Goal: Information Seeking & Learning: Learn about a topic

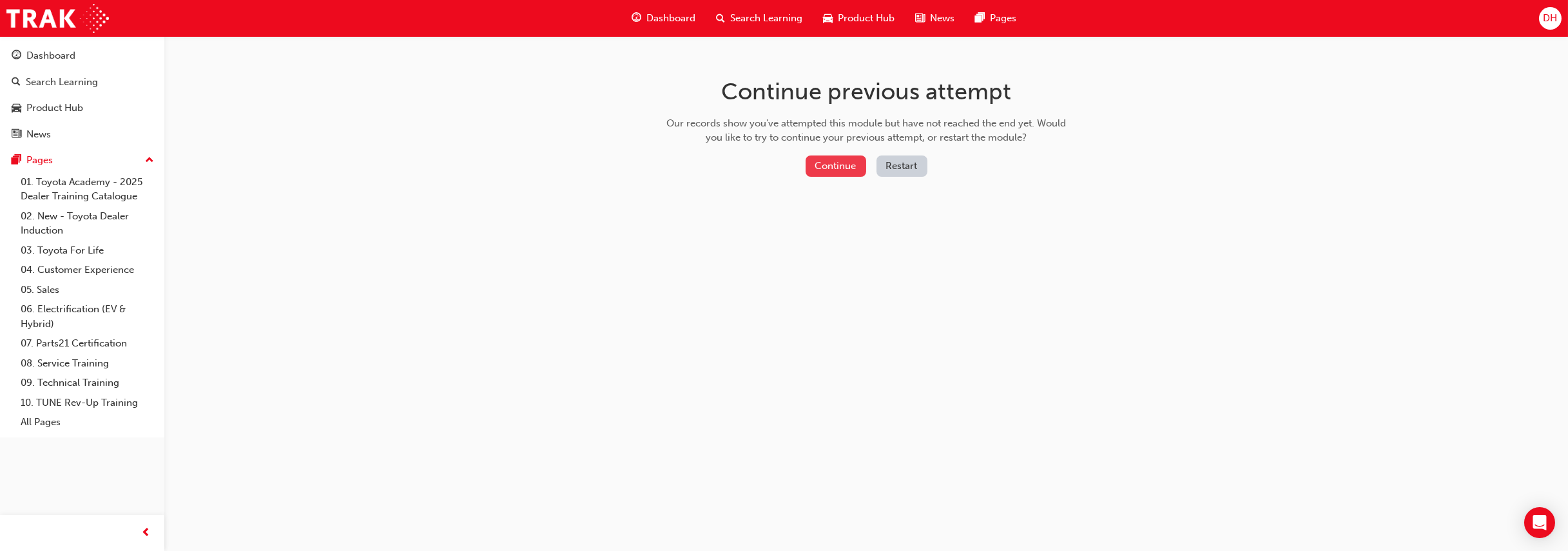
click at [832, 169] on button "Continue" at bounding box center [836, 166] width 61 height 21
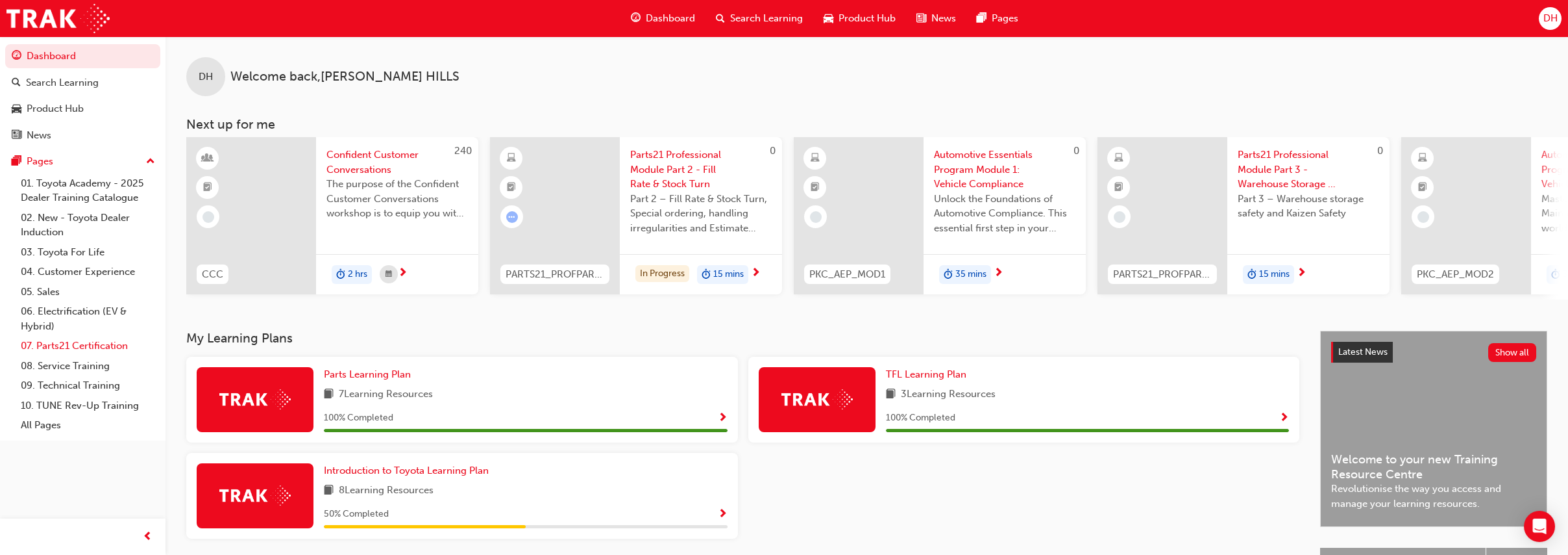
click at [105, 343] on link "07. Parts21 Certification" at bounding box center [88, 346] width 145 height 20
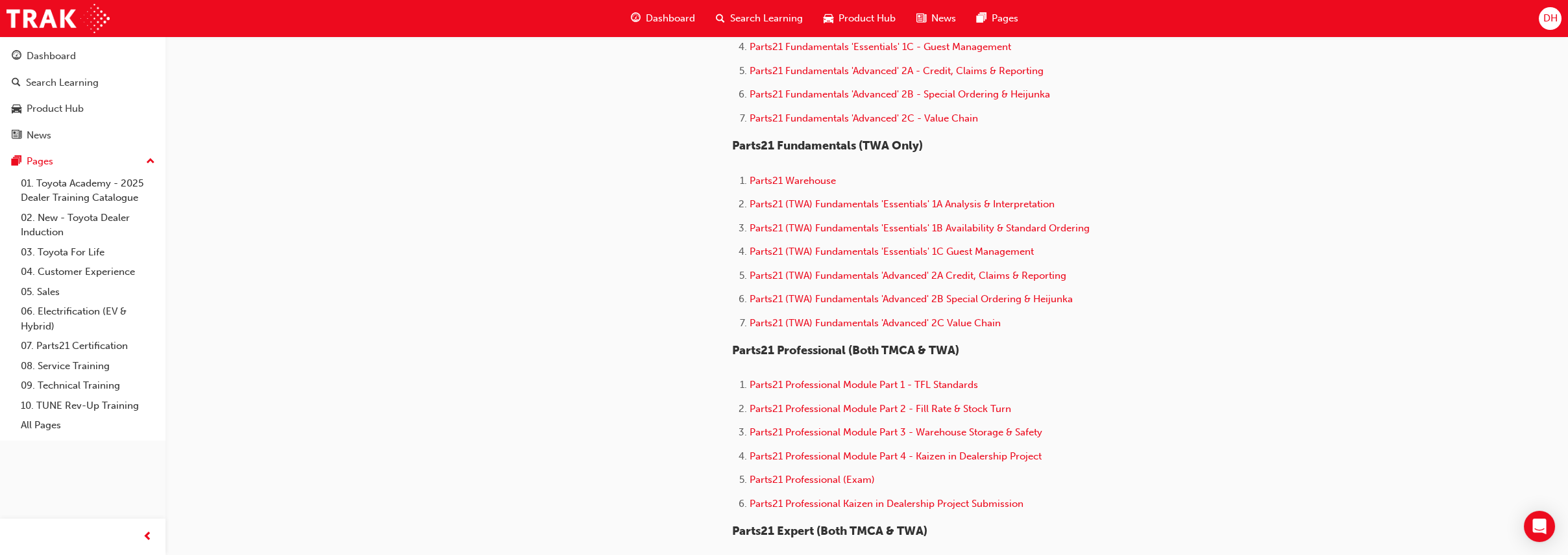
scroll to position [595, 0]
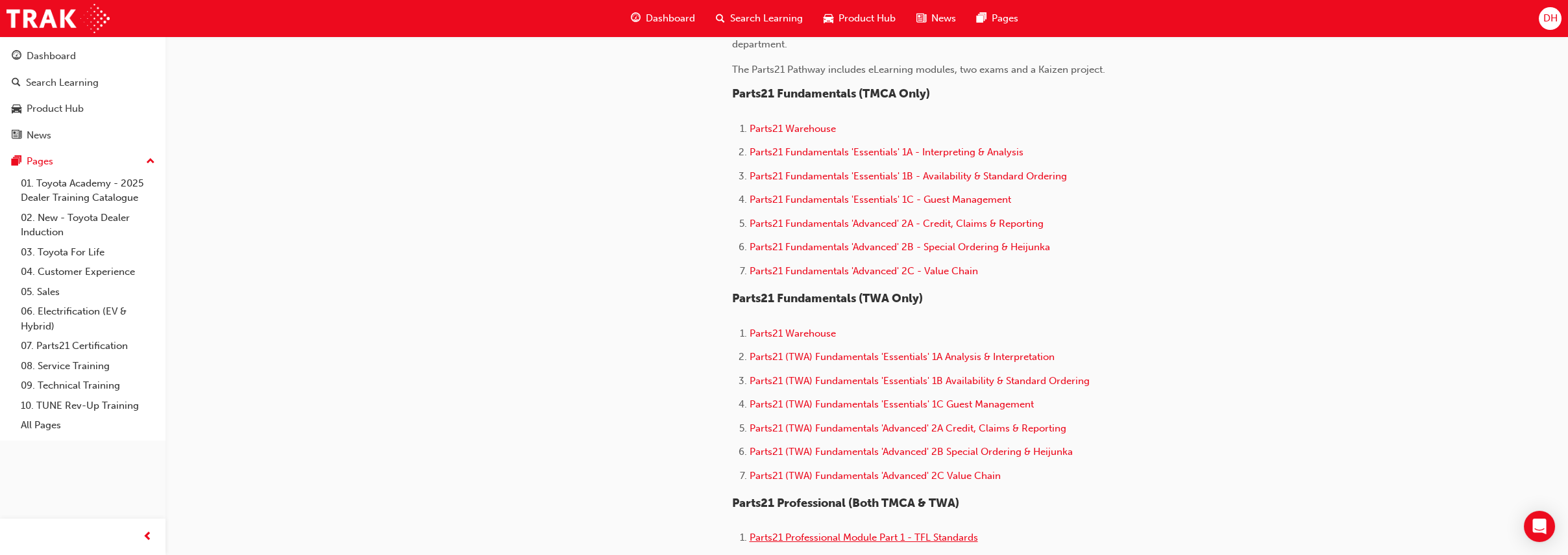
scroll to position [650, 0]
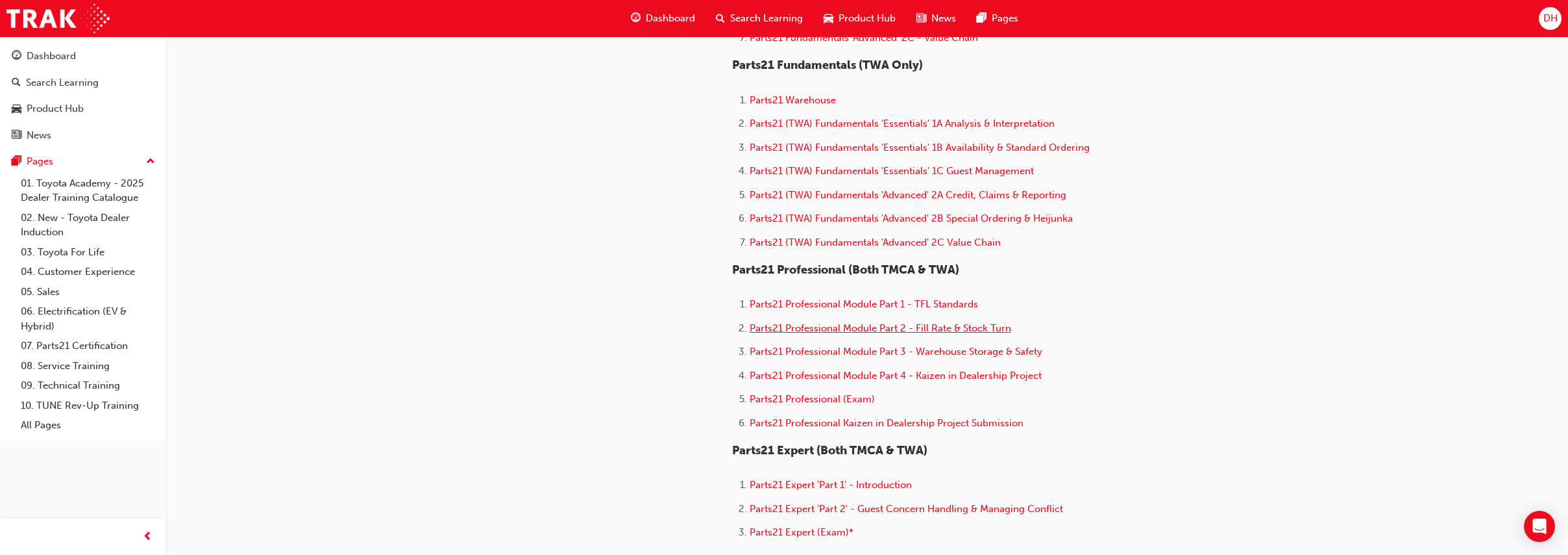
click at [949, 327] on span "Parts21 Professional Module Part 2 - Fill Rate & Stock Turn" at bounding box center [881, 327] width 262 height 11
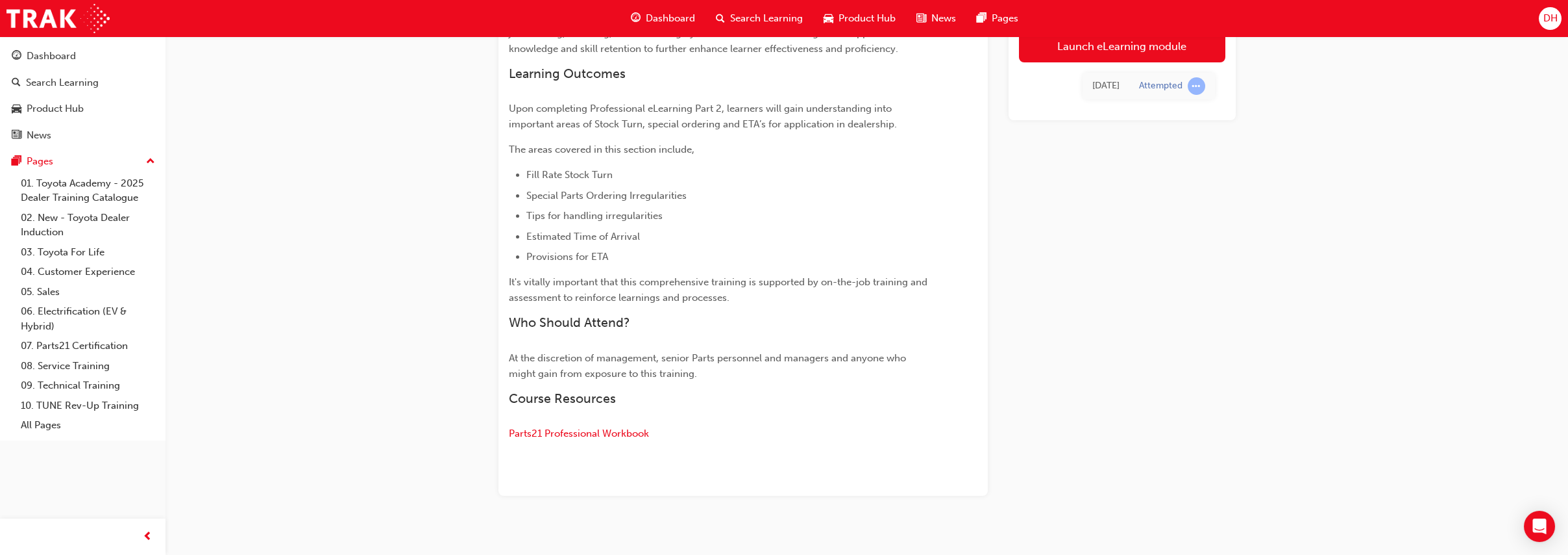
scroll to position [527, 0]
click at [562, 436] on span "Parts21 Professional Workbook" at bounding box center [579, 436] width 140 height 11
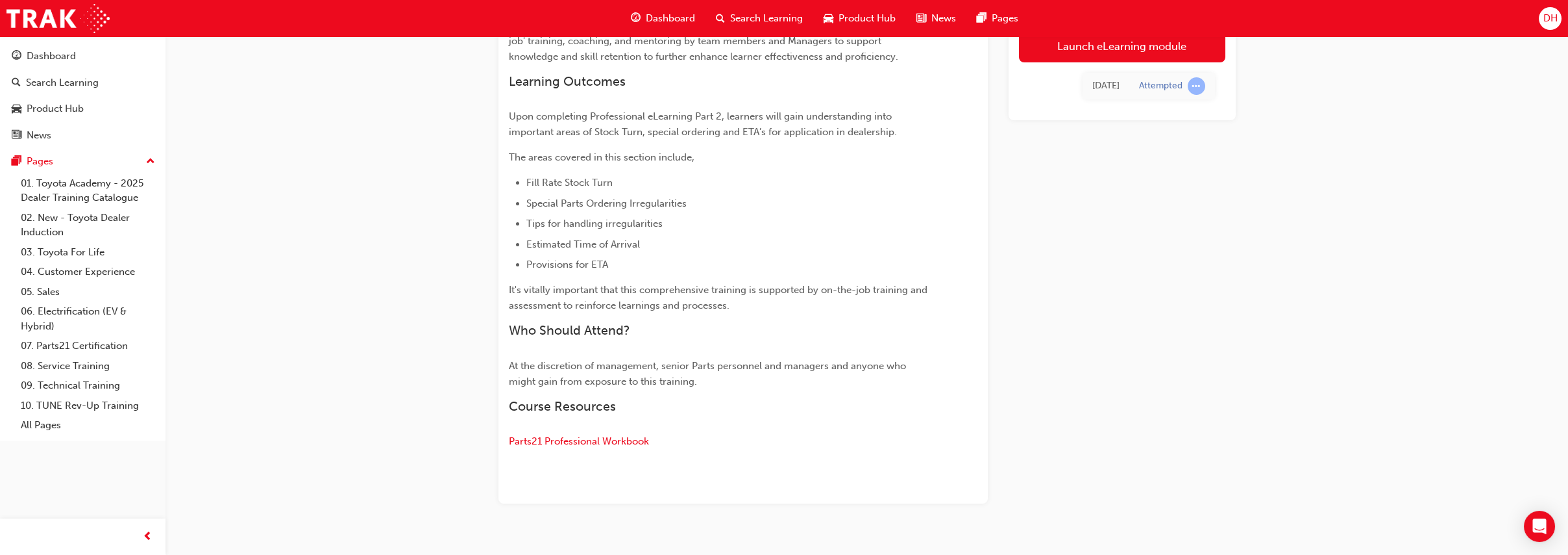
scroll to position [545, 0]
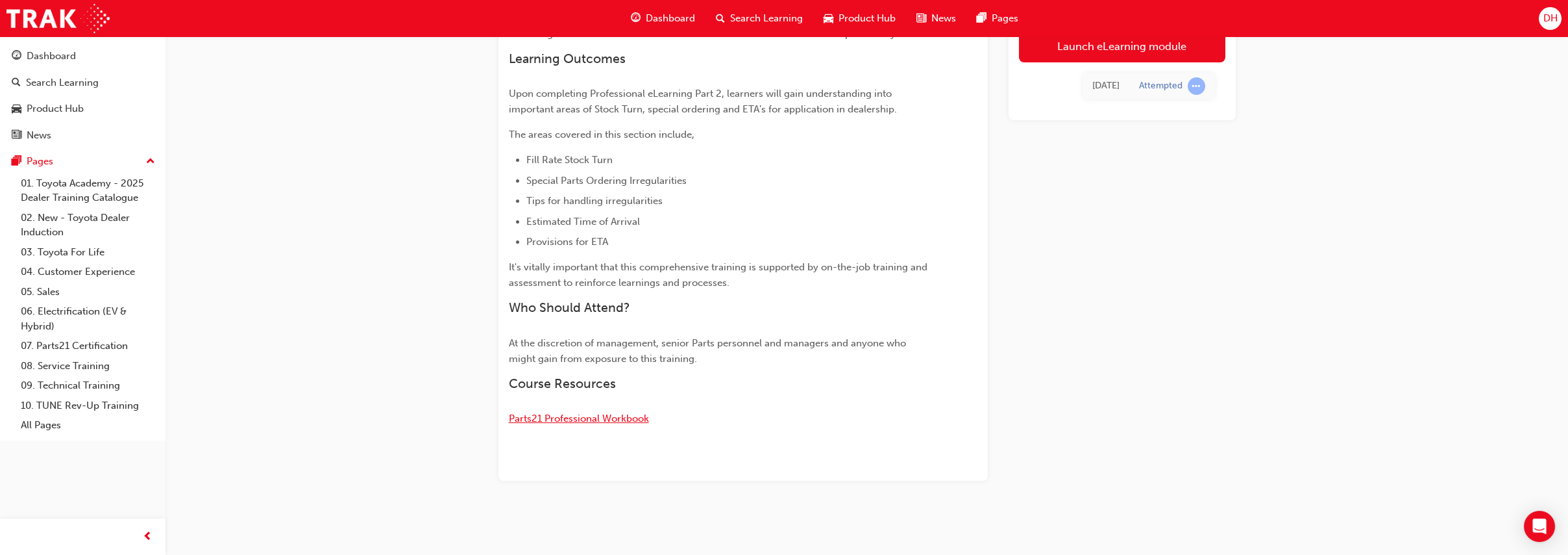
click at [606, 418] on span "Parts21 Professional Workbook" at bounding box center [579, 418] width 140 height 11
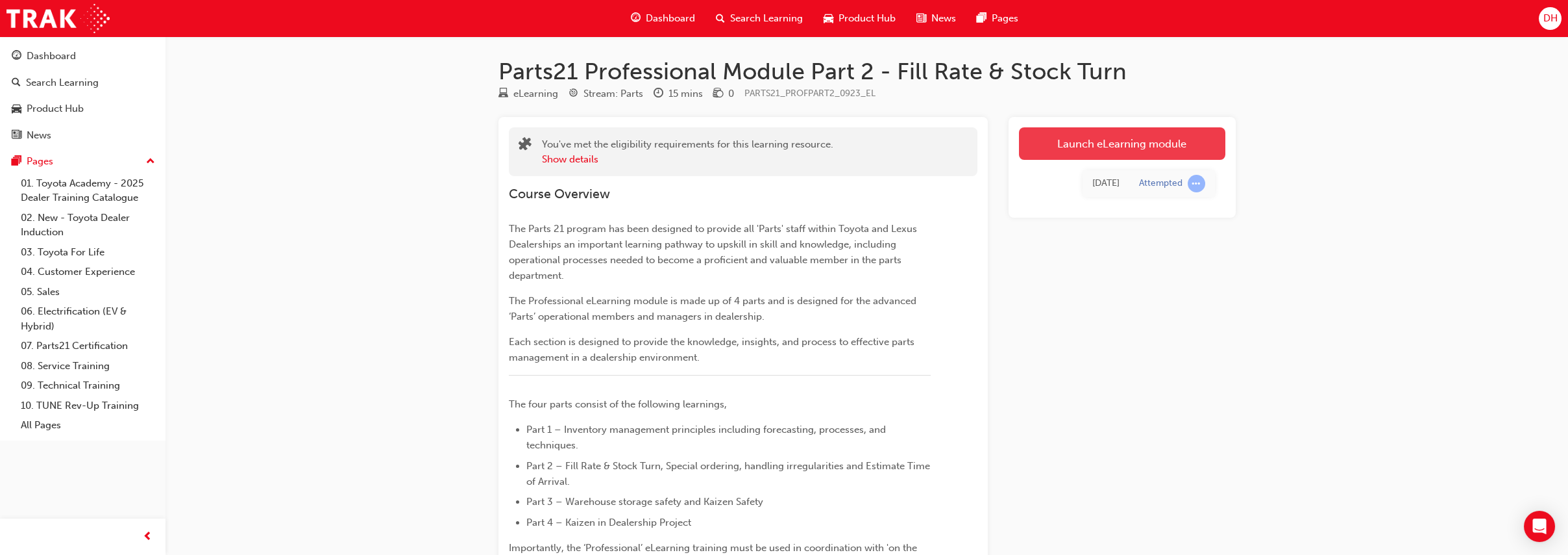
click at [1101, 137] on link "Launch eLearning module" at bounding box center [1123, 144] width 207 height 32
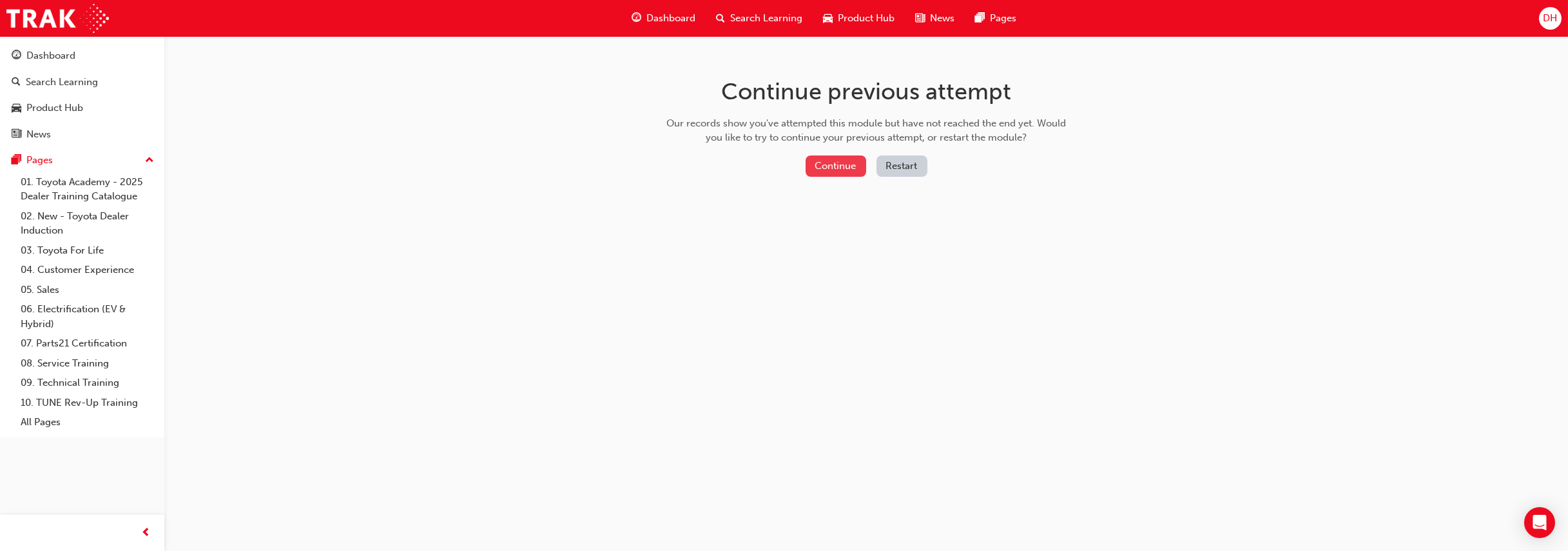
click at [831, 162] on button "Continue" at bounding box center [836, 166] width 61 height 21
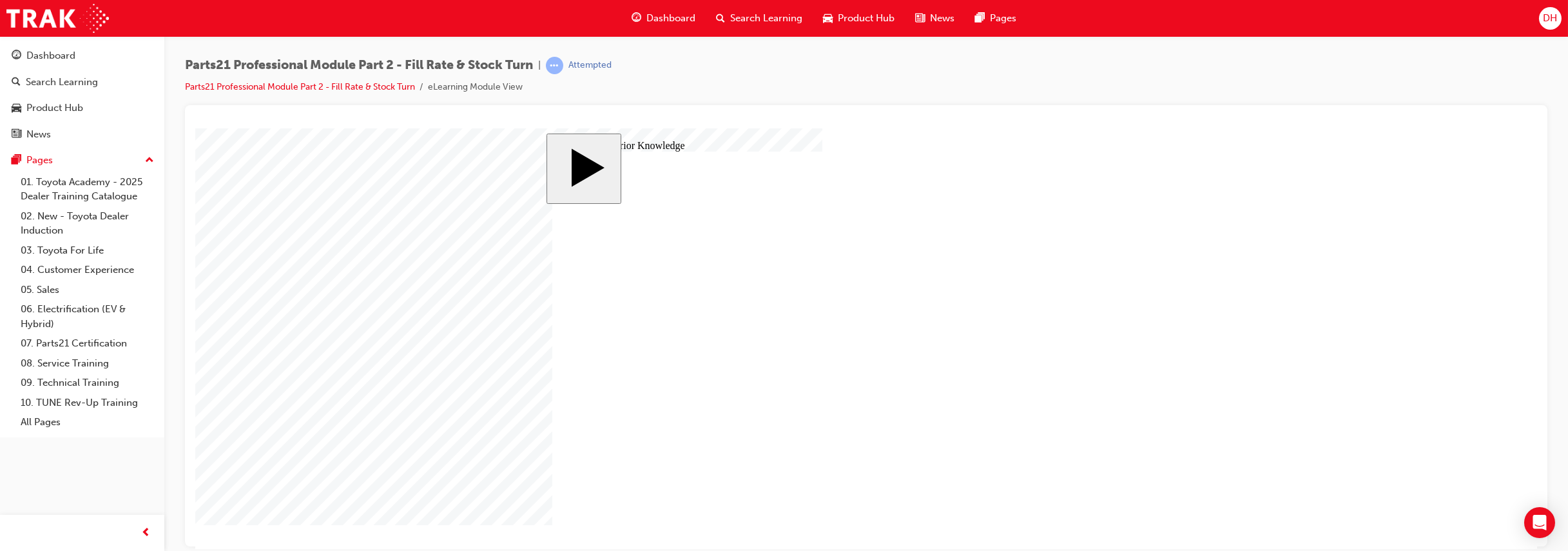
type input "5"
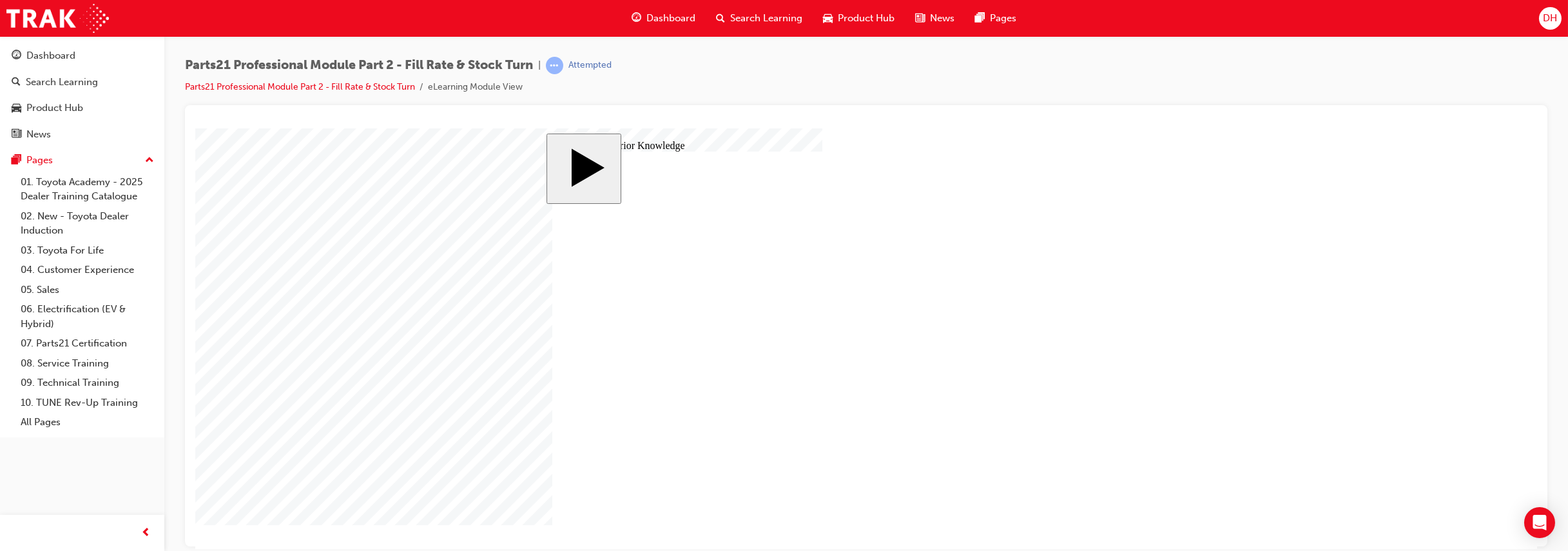
drag, startPoint x: 609, startPoint y: 430, endPoint x: 1129, endPoint y: 310, distance: 533.7
drag, startPoint x: 609, startPoint y: 352, endPoint x: 1129, endPoint y: 365, distance: 520.2
drag, startPoint x: 594, startPoint y: 285, endPoint x: 1112, endPoint y: 428, distance: 537.4
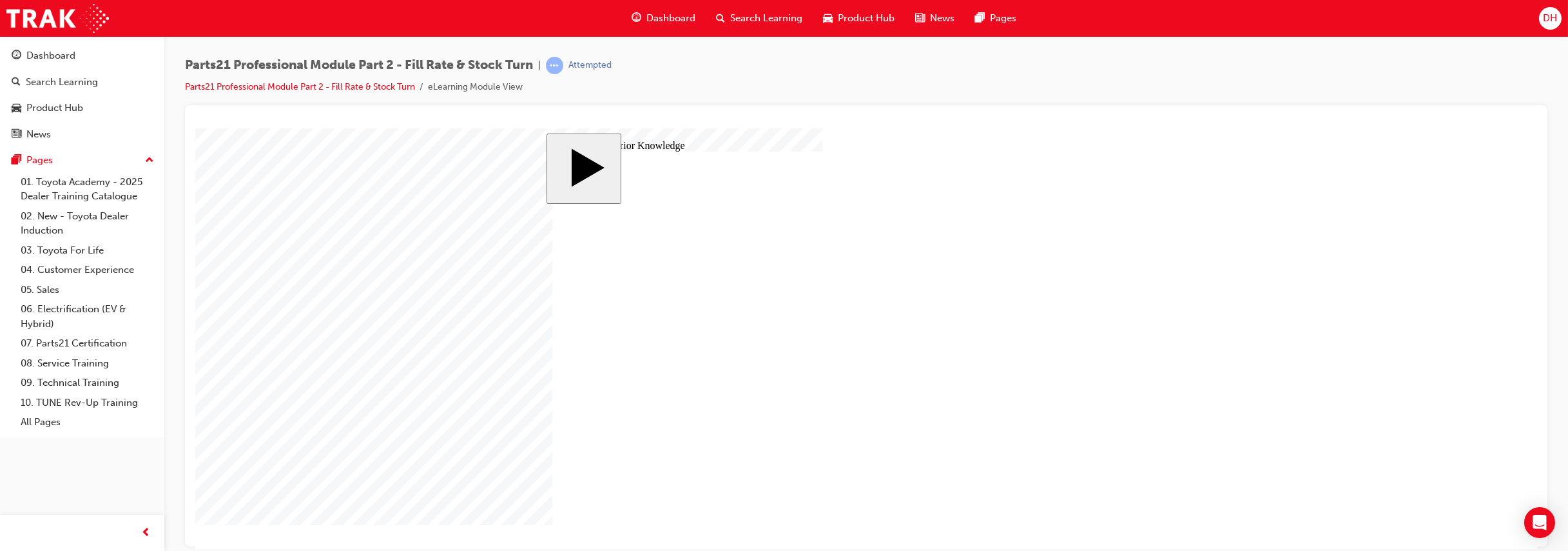
drag, startPoint x: 1122, startPoint y: 438, endPoint x: 1069, endPoint y: 294, distance: 153.4
drag, startPoint x: 1131, startPoint y: 299, endPoint x: 1132, endPoint y: 306, distance: 7.1
drag, startPoint x: 595, startPoint y: 426, endPoint x: 1116, endPoint y: 438, distance: 521.1
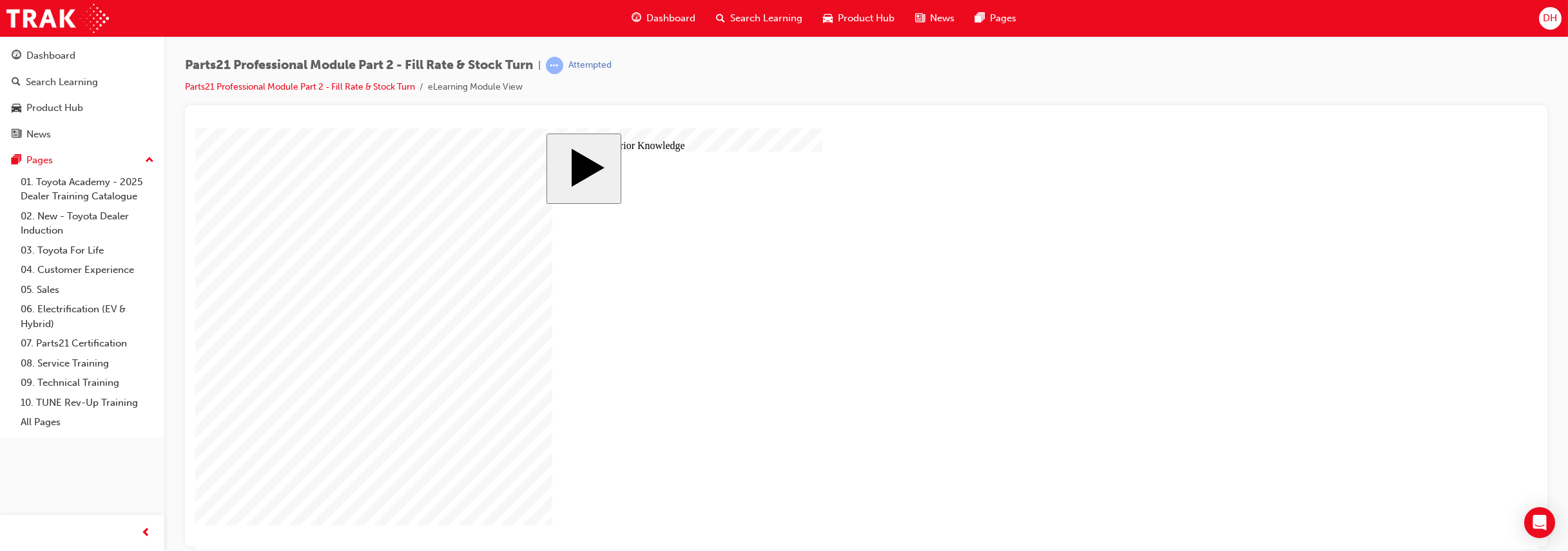
drag, startPoint x: 1117, startPoint y: 371, endPoint x: 997, endPoint y: 358, distance: 120.7
drag, startPoint x: 1134, startPoint y: 308, endPoint x: 1108, endPoint y: 370, distance: 67.2
drag, startPoint x: 1134, startPoint y: 424, endPoint x: 1127, endPoint y: 283, distance: 141.2
drag, startPoint x: 1137, startPoint y: 390, endPoint x: 1139, endPoint y: 432, distance: 42.0
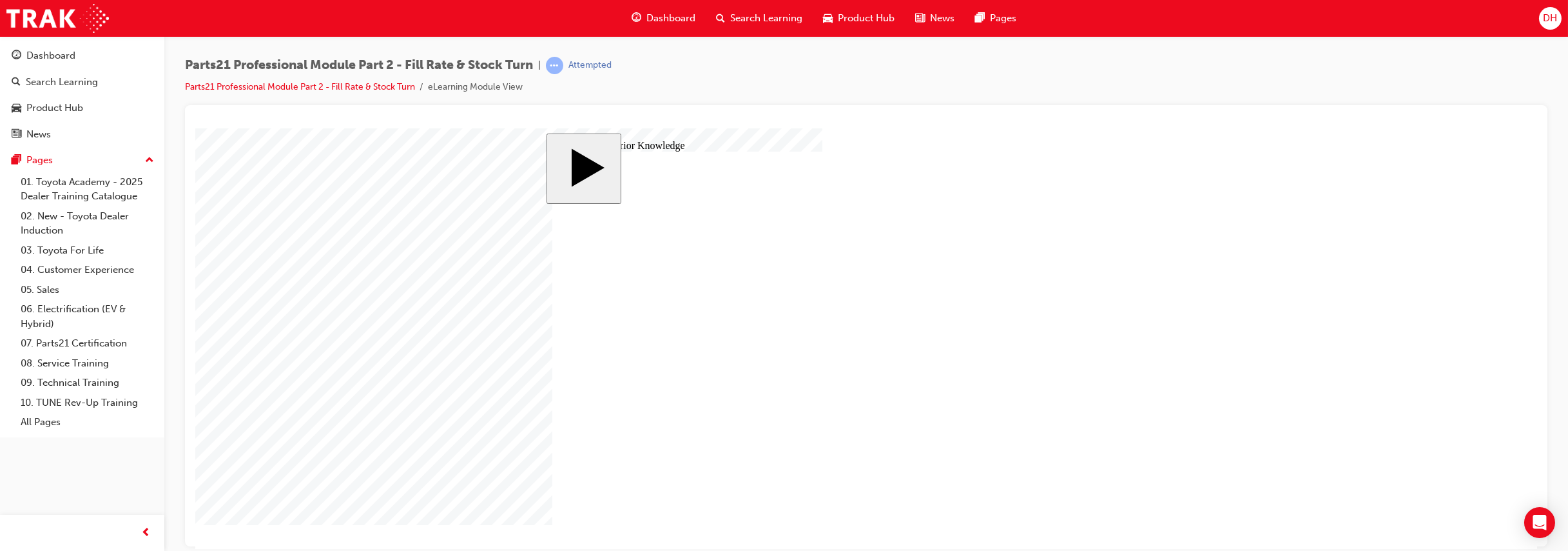
drag, startPoint x: 1125, startPoint y: 441, endPoint x: 1006, endPoint y: 352, distance: 148.6
drag, startPoint x: 612, startPoint y: 351, endPoint x: 1128, endPoint y: 428, distance: 521.7
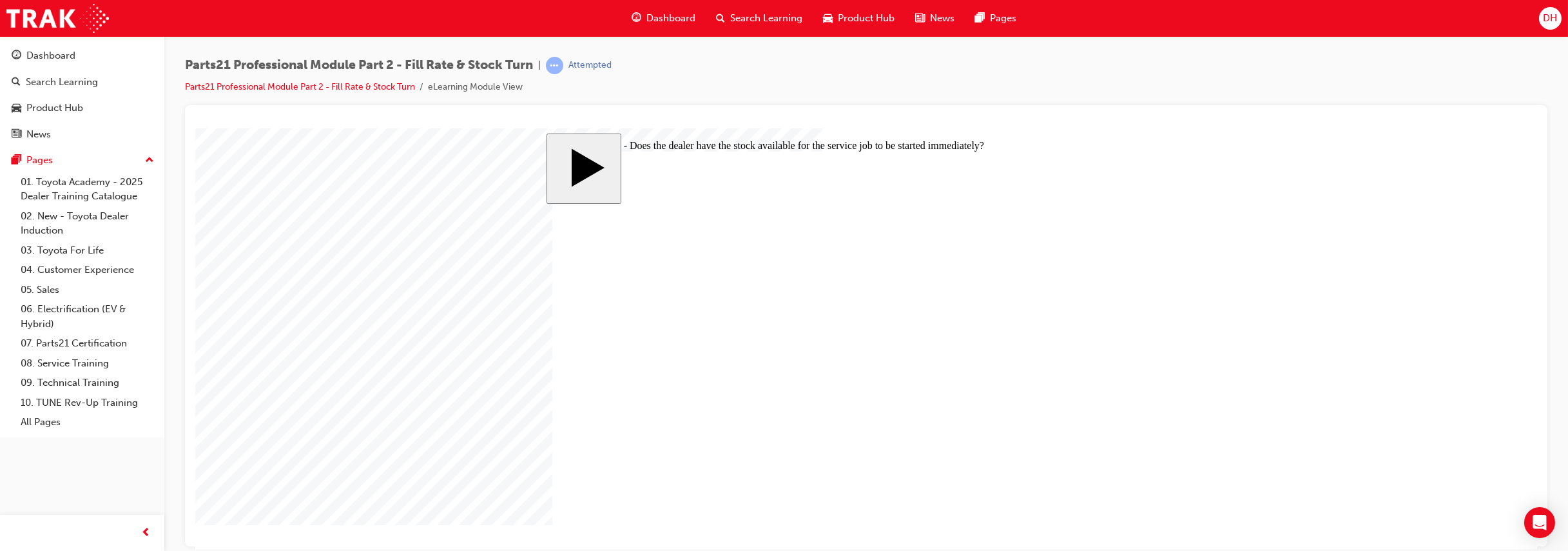
radio input "true"
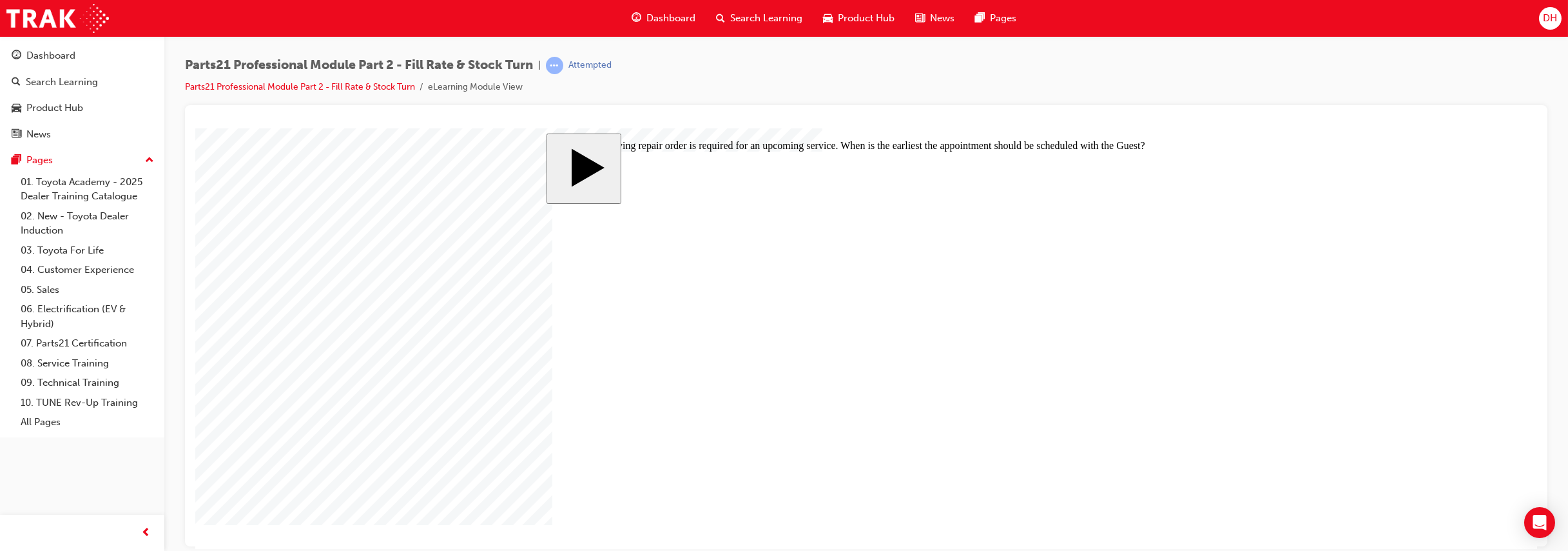
radio input "true"
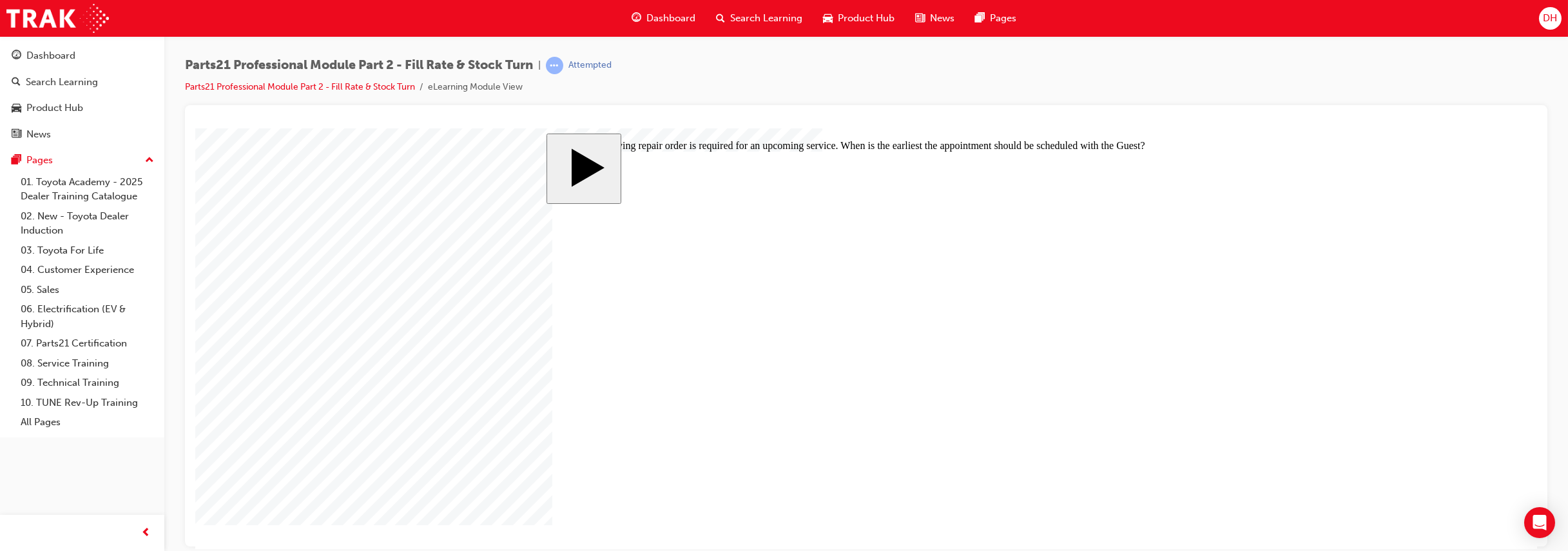
radio input "true"
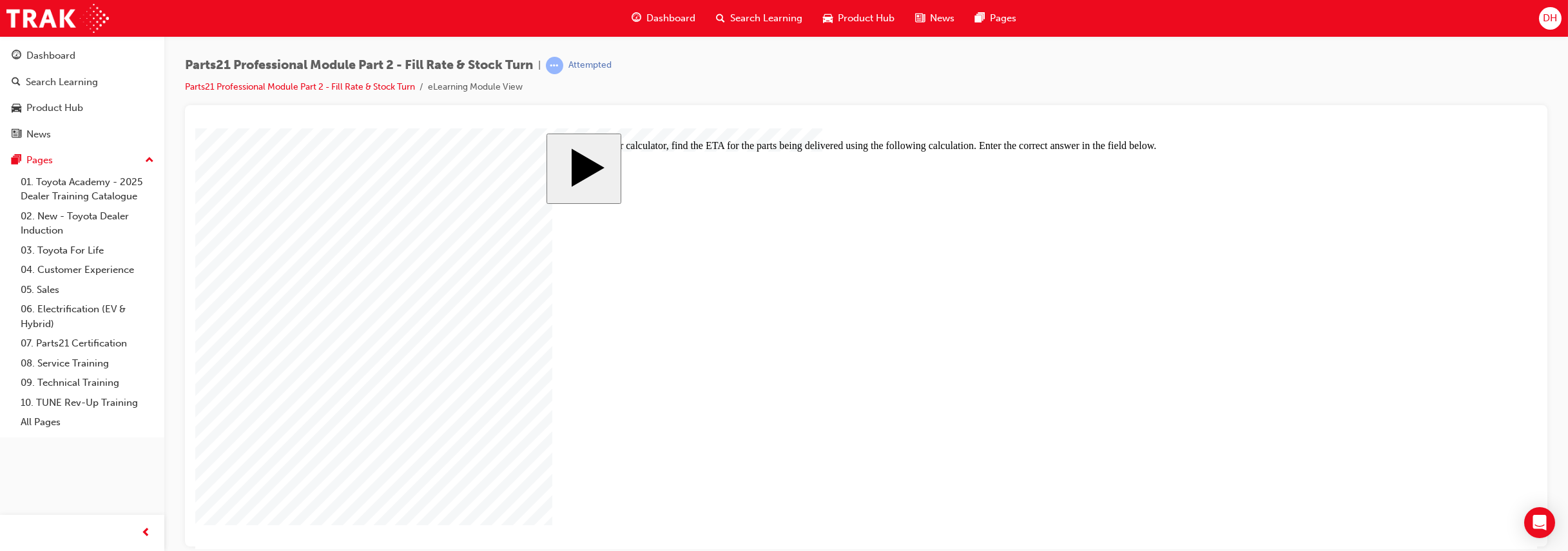
drag, startPoint x: 651, startPoint y: 388, endPoint x: 626, endPoint y: 390, distance: 25.1
type input "6"
type input "60"
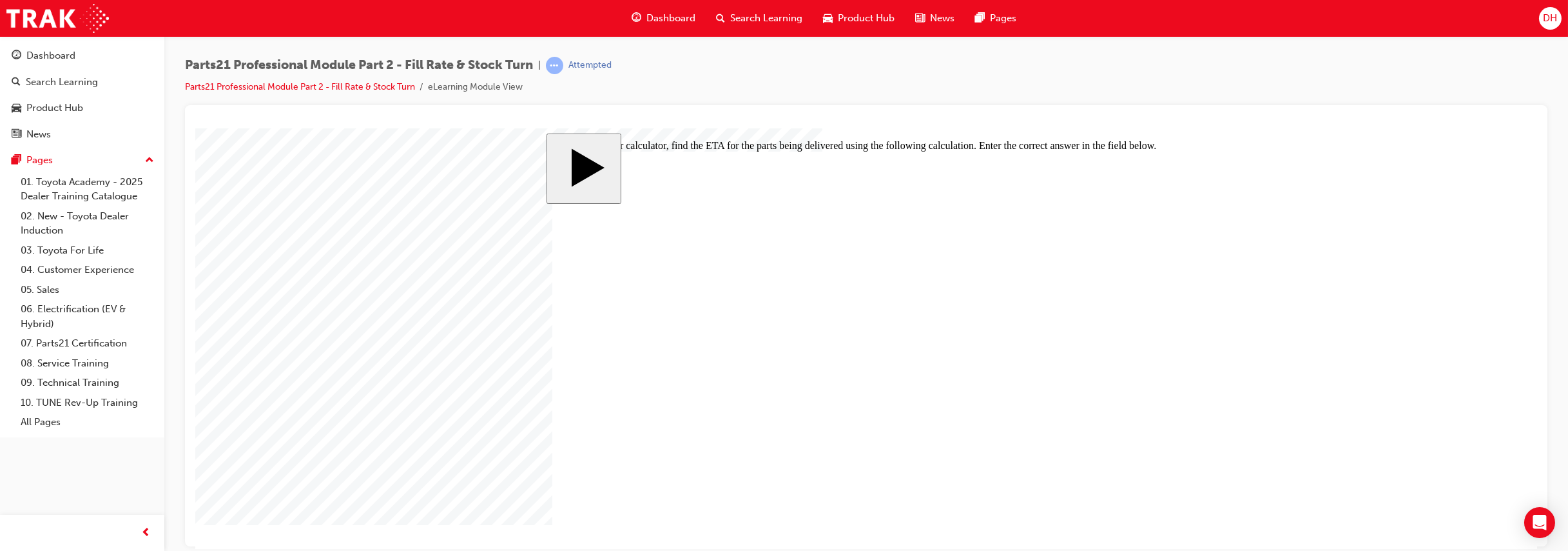
type input "60"
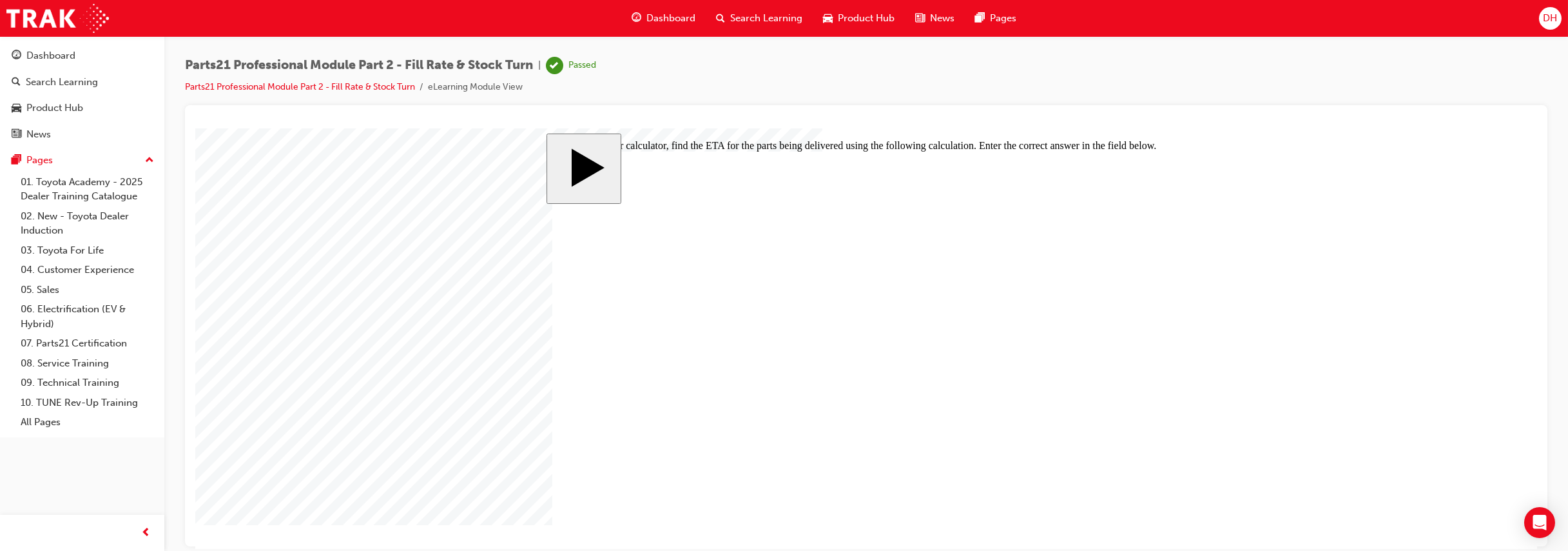
type input "60"
type input "6"
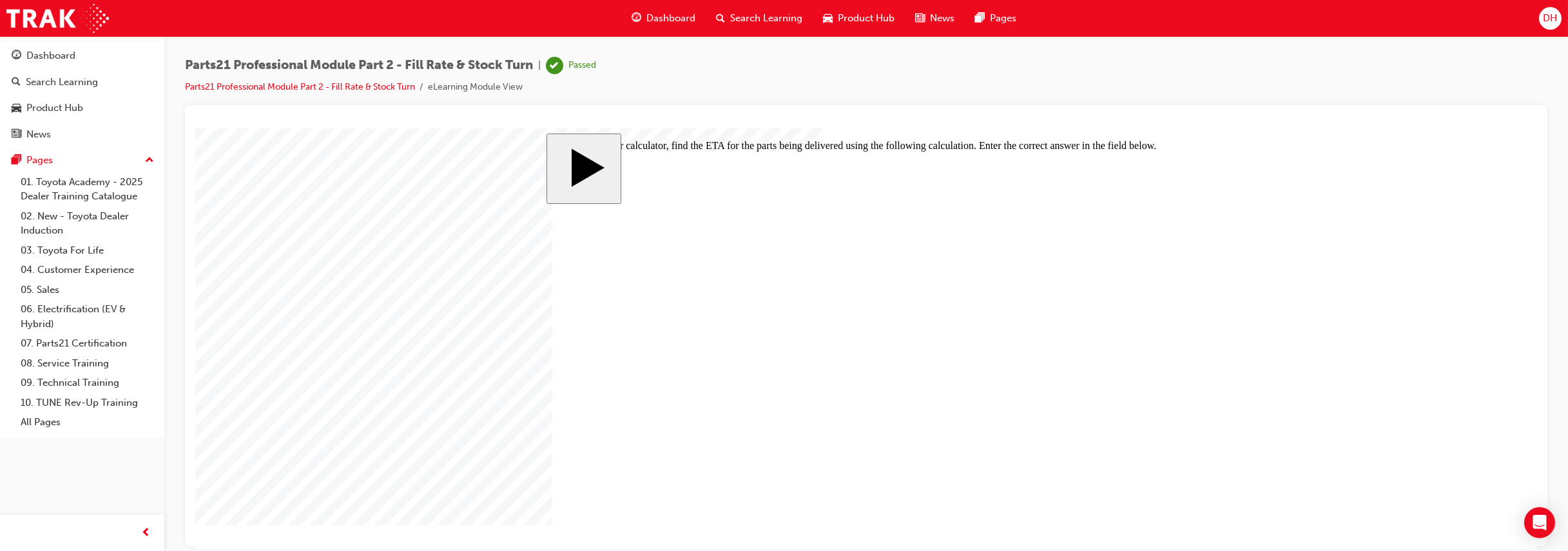
type input "6"
type input "60"
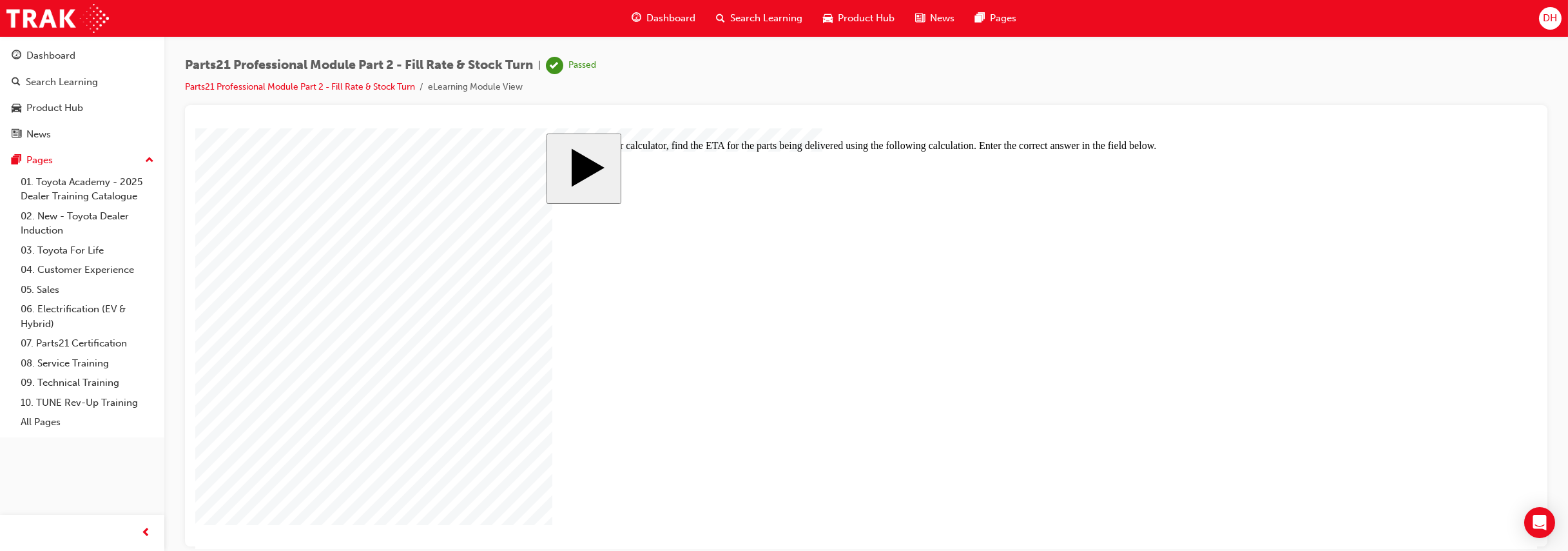
type input "60"
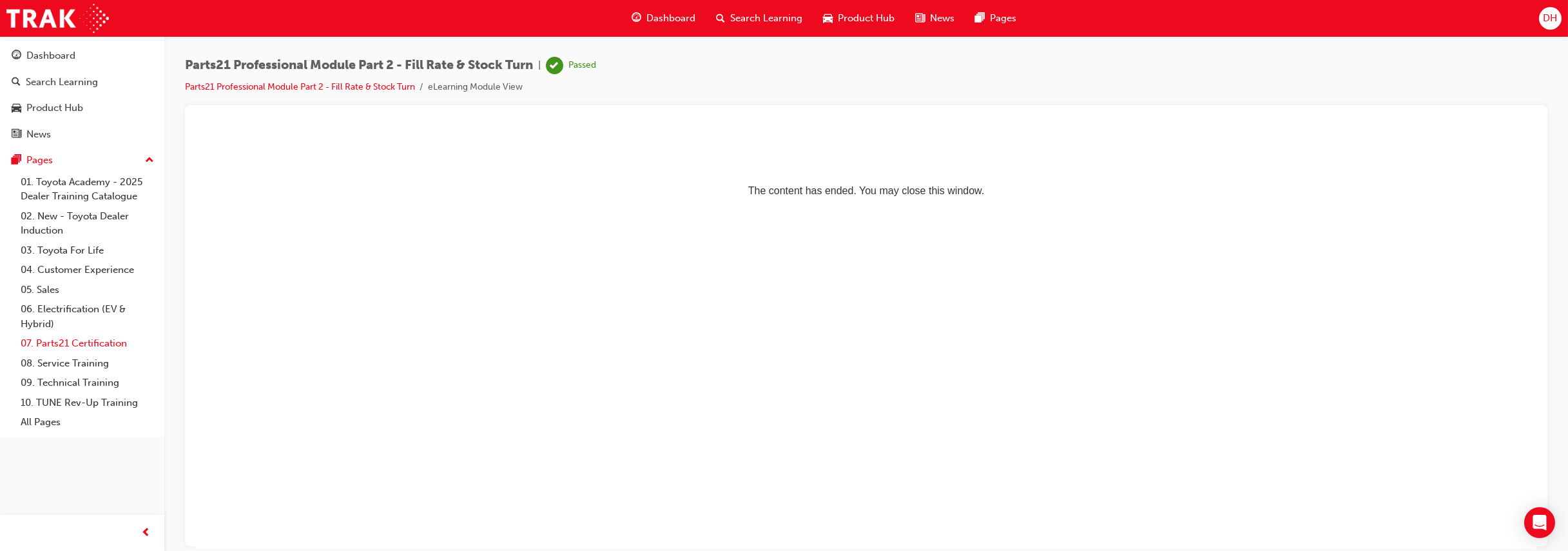
click at [111, 341] on link "07. Parts21 Certification" at bounding box center [87, 343] width 144 height 20
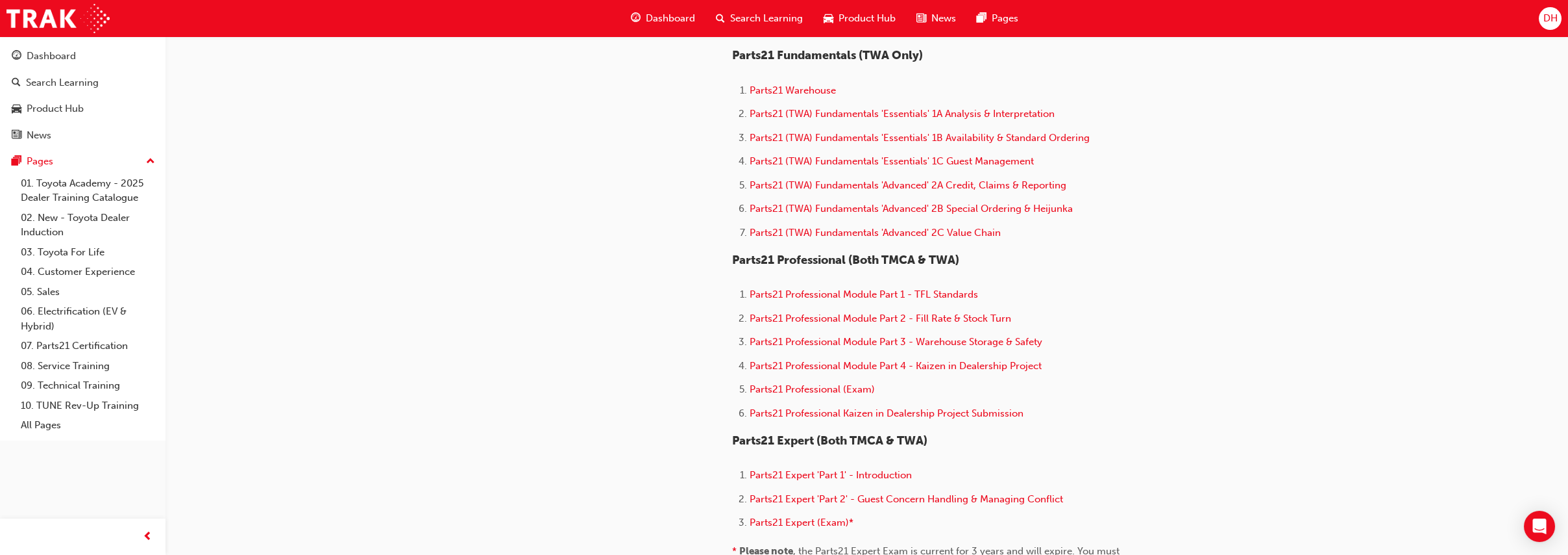
scroll to position [667, 0]
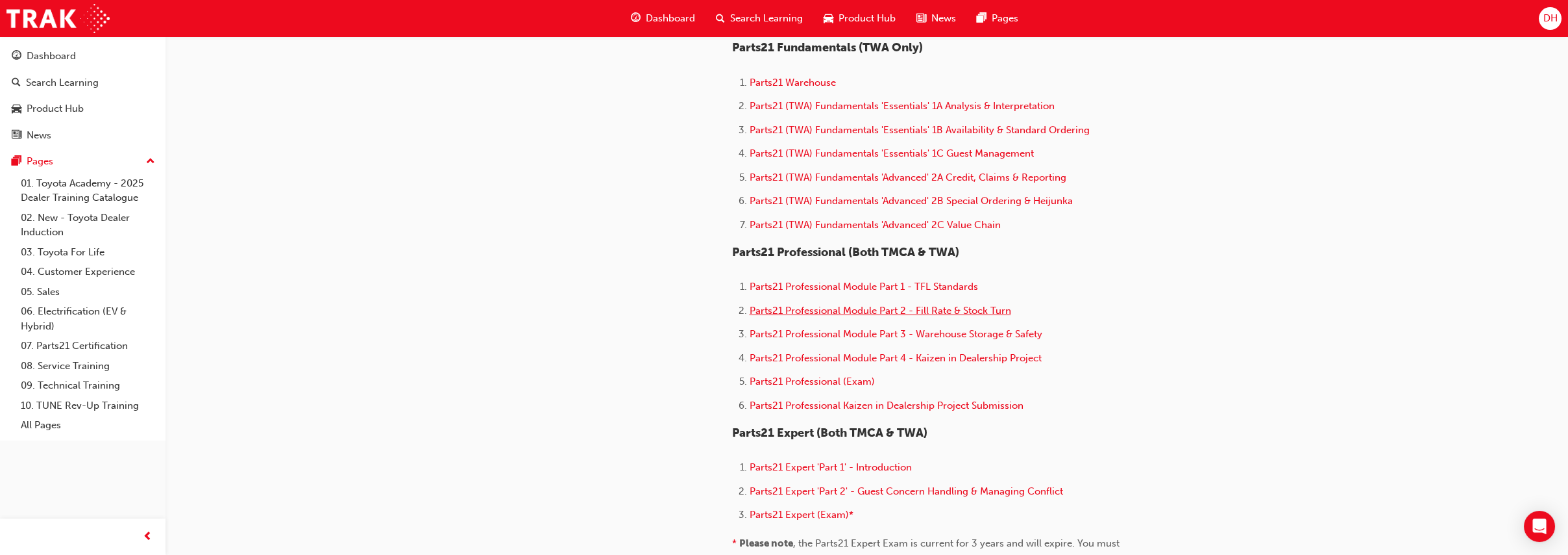
click at [890, 316] on span "Parts21 Professional Module Part 2 - Fill Rate & Stock Turn" at bounding box center [881, 310] width 262 height 11
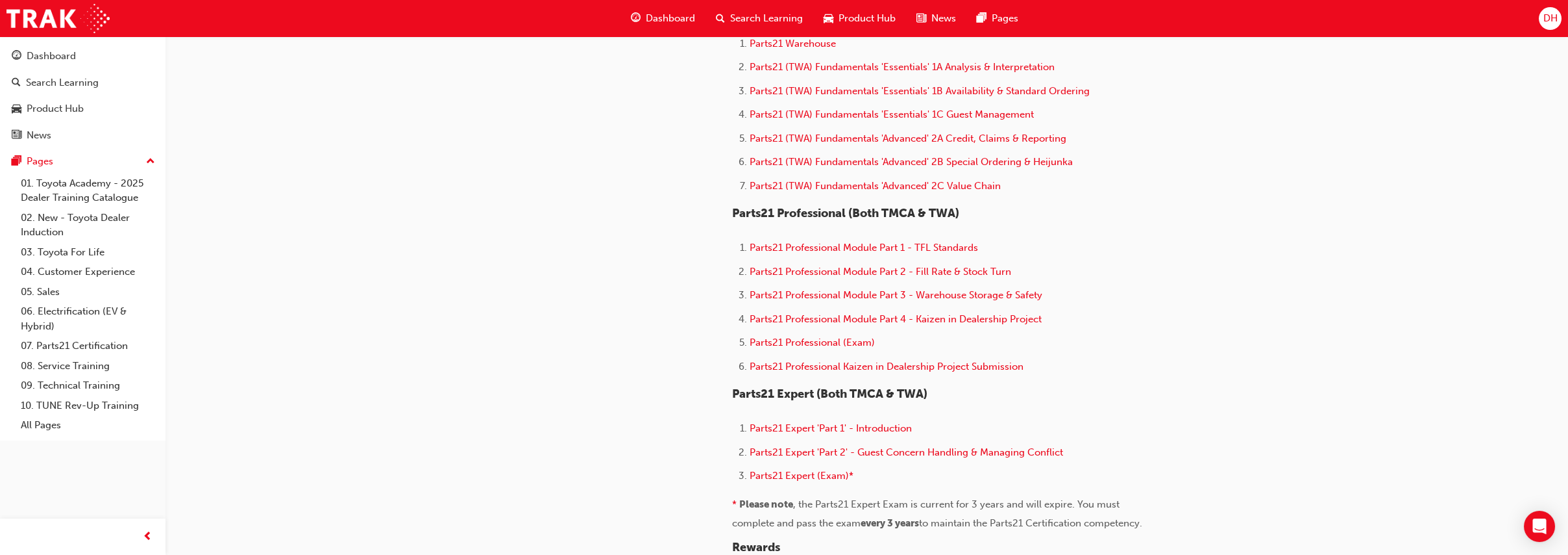
scroll to position [721, 0]
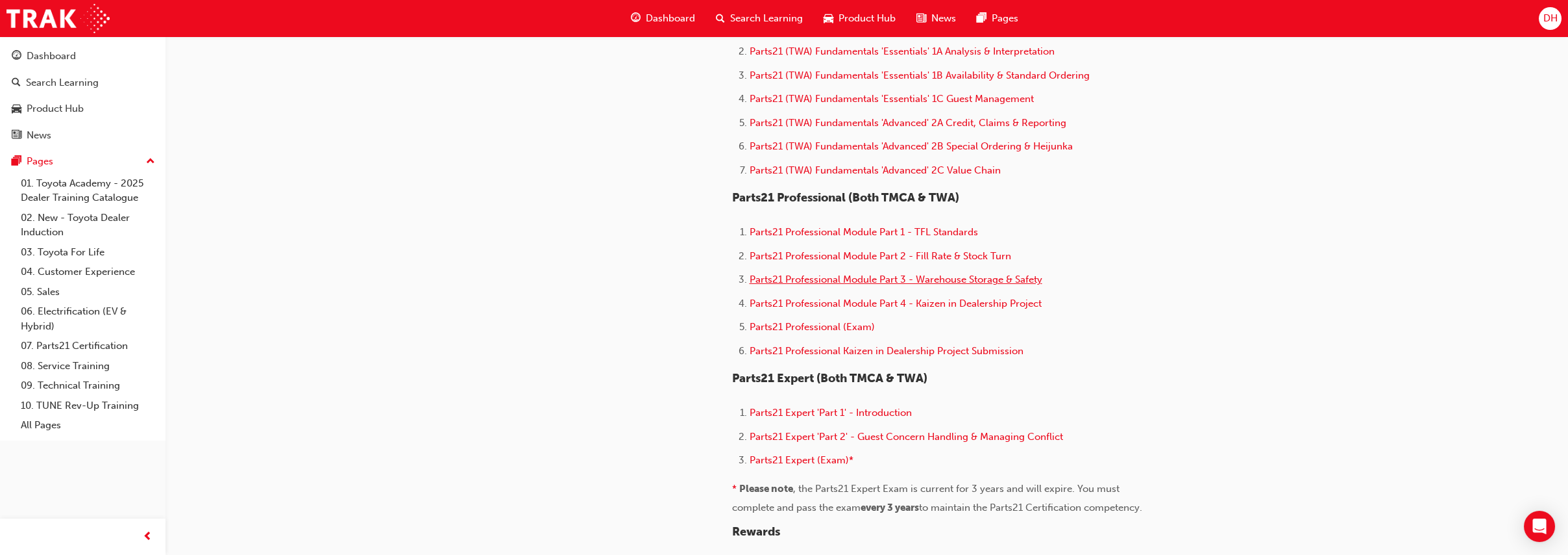
click at [981, 285] on span "Parts21 Professional Module Part 3 - Warehouse Storage & Safety" at bounding box center [896, 279] width 292 height 11
